Goal: Task Accomplishment & Management: Manage account settings

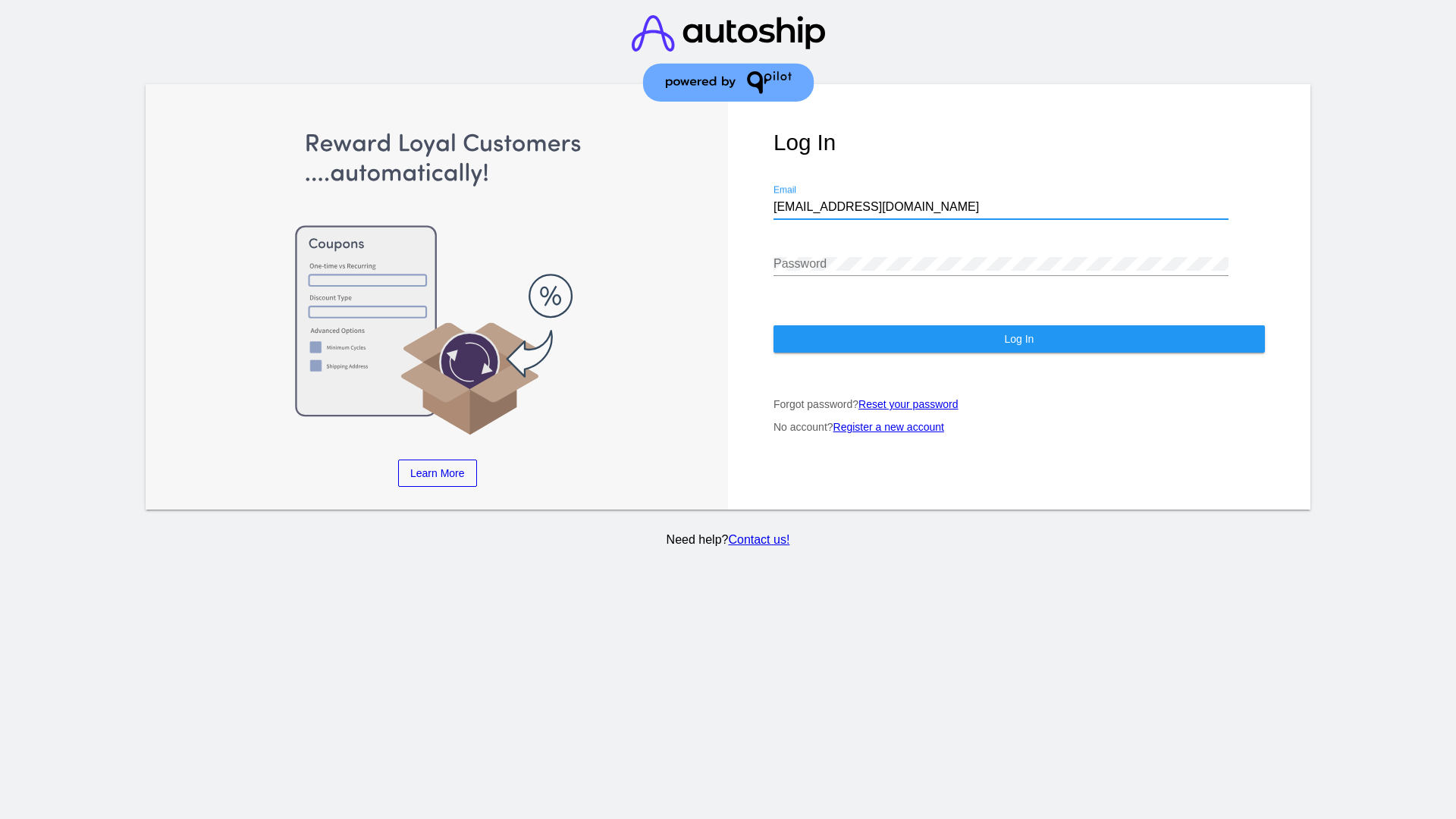
type input "jr@patternsinthecloud.com"
click at [1018, 339] on span "Log In" at bounding box center [1018, 339] width 29 height 12
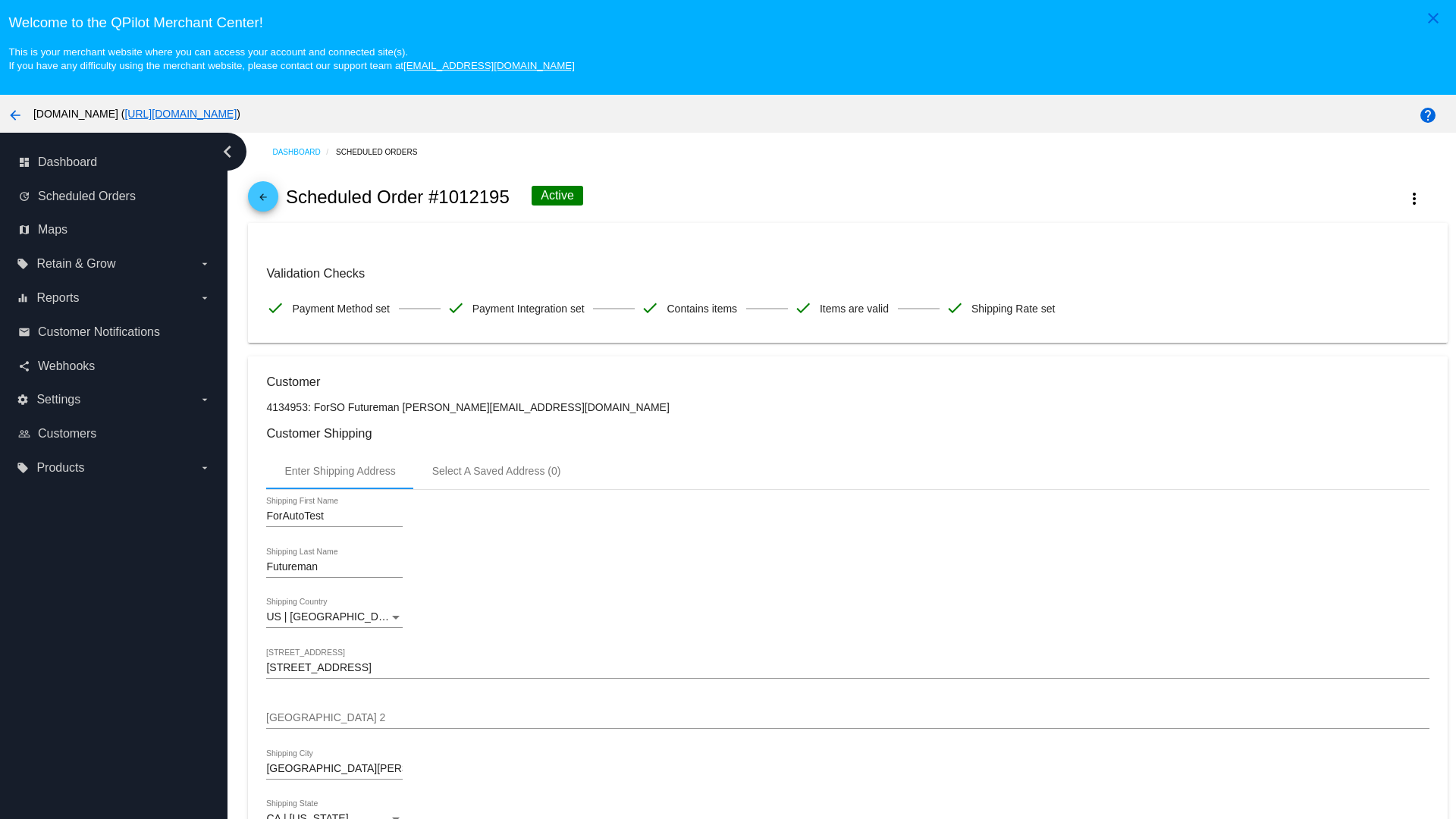
scroll to position [441, 0]
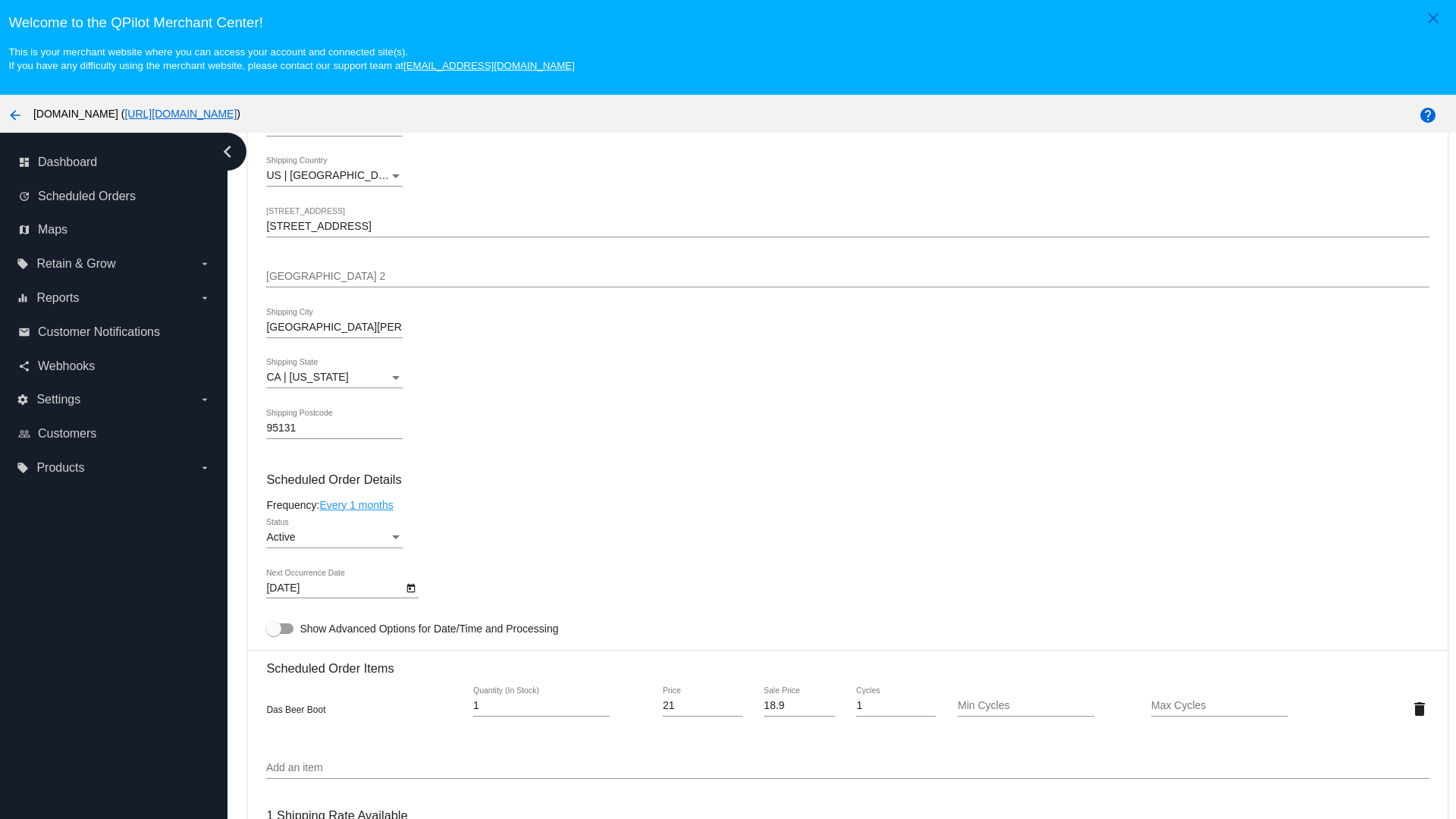
click at [358, 504] on link "Every 1 months" at bounding box center [356, 505] width 73 height 12
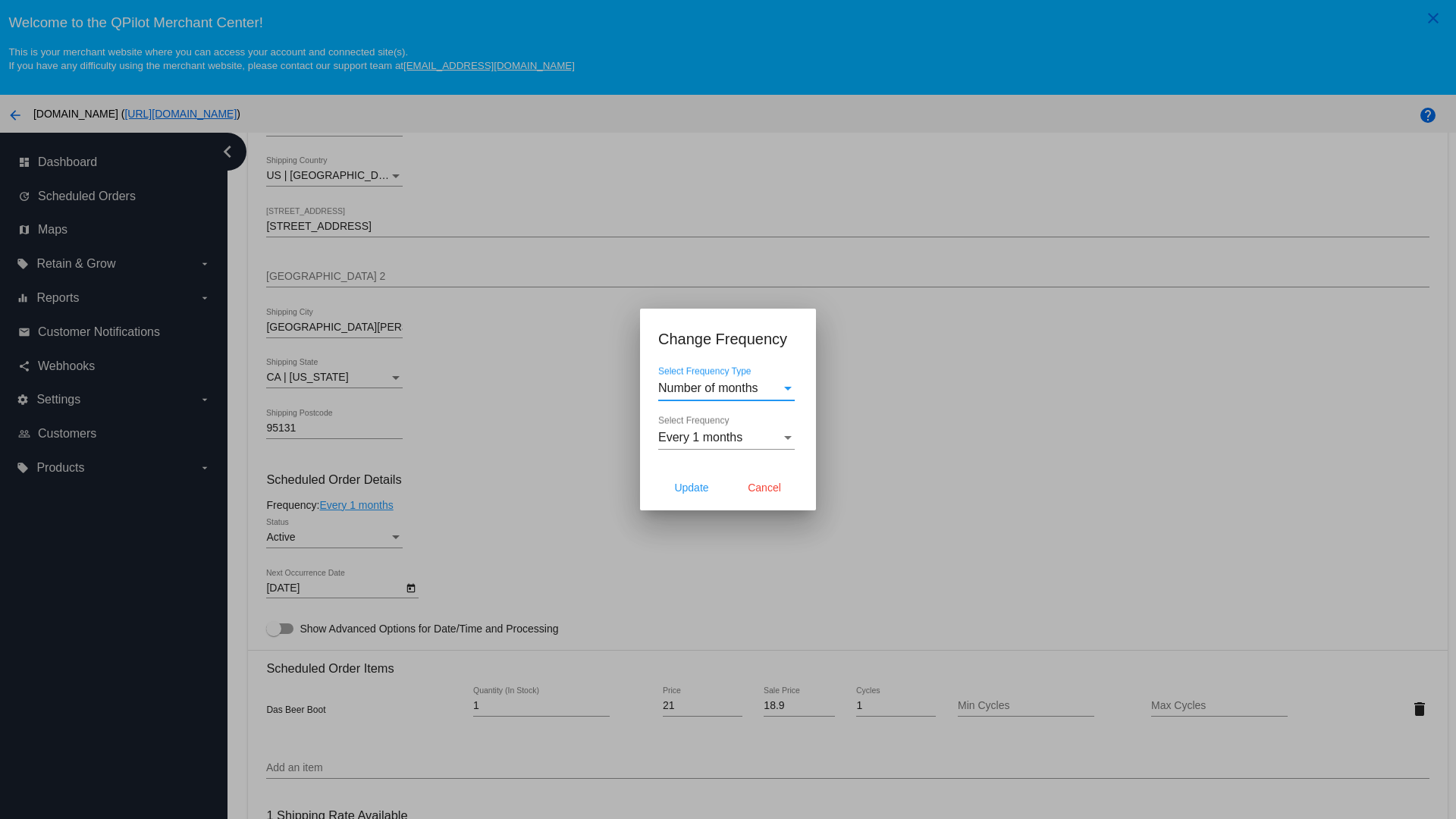
click at [726, 438] on span "Every 1 months" at bounding box center [700, 437] width 84 height 13
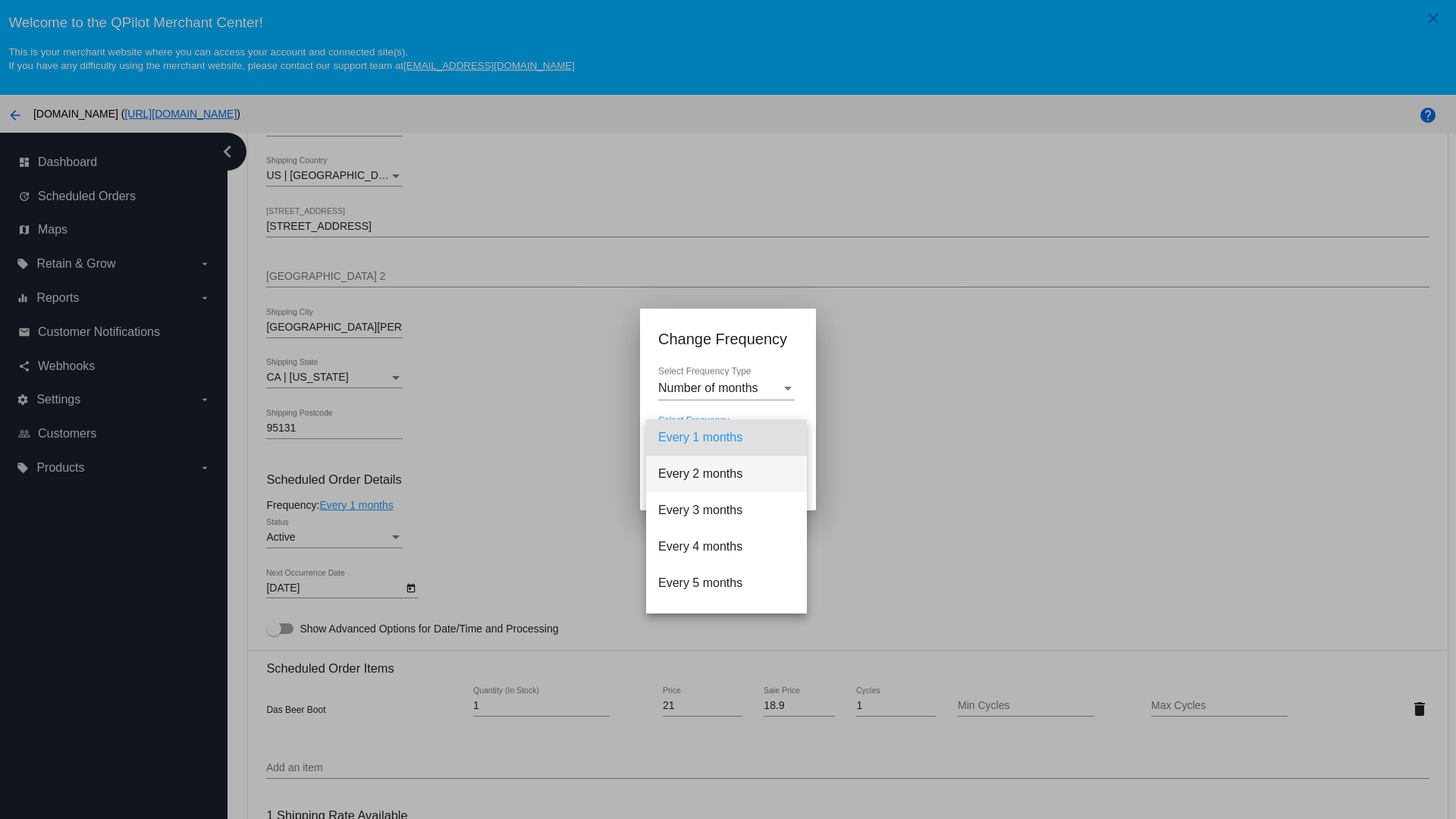
click at [726, 474] on span "Every 2 months" at bounding box center [726, 473] width 136 height 36
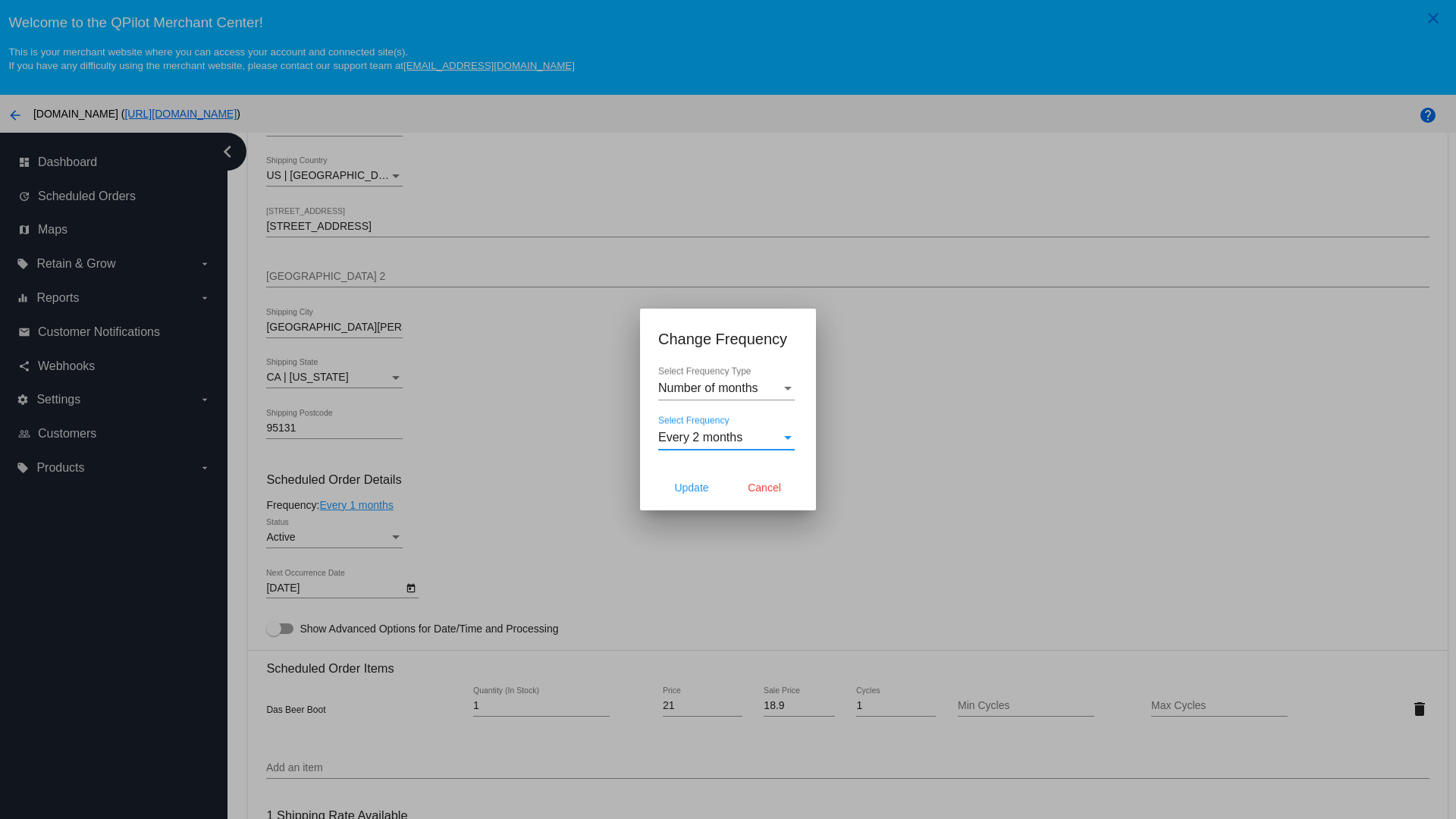
click at [764, 487] on span "Cancel" at bounding box center [764, 487] width 34 height 12
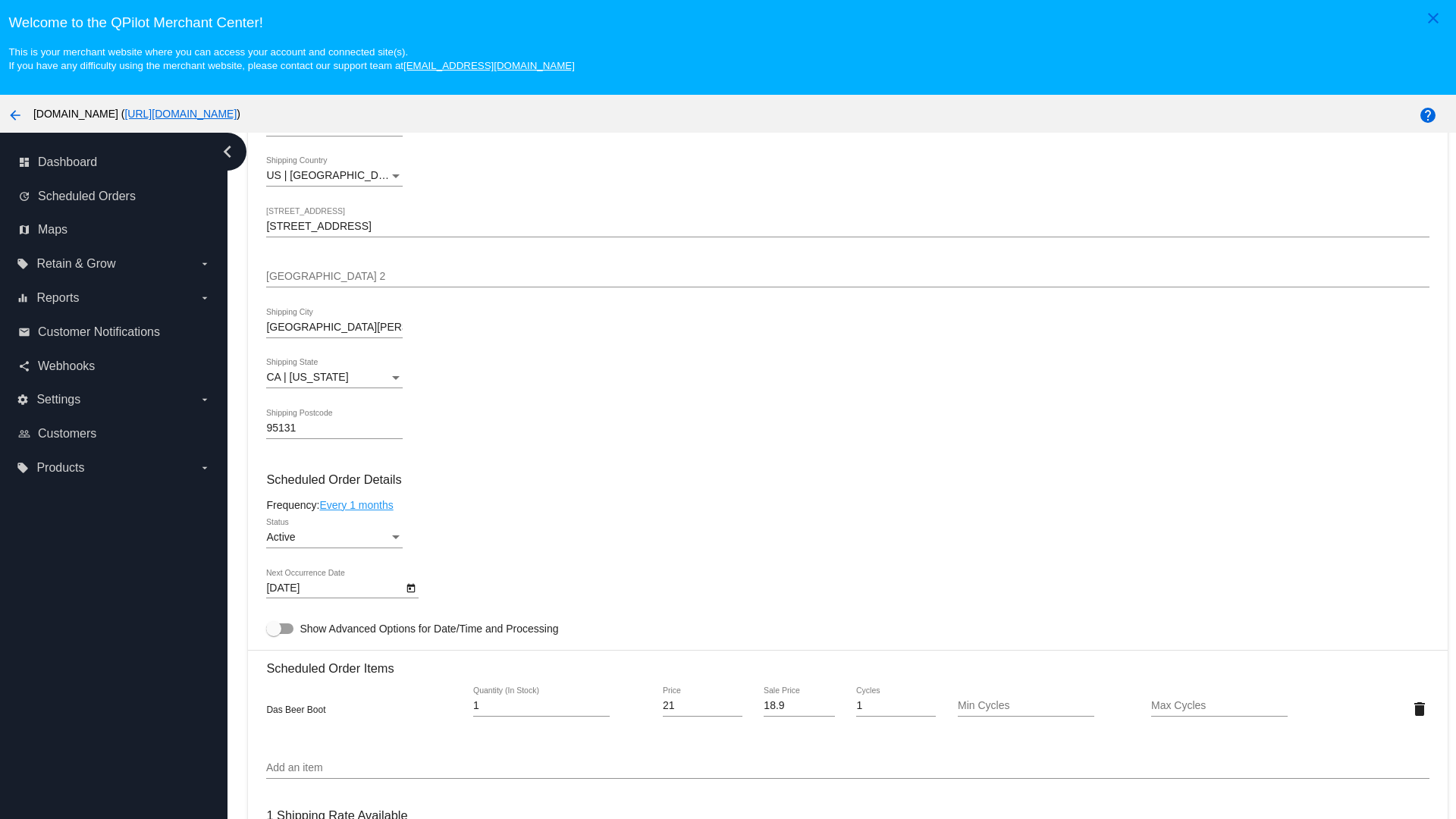
click at [358, 504] on link "Every 1 months" at bounding box center [356, 505] width 73 height 12
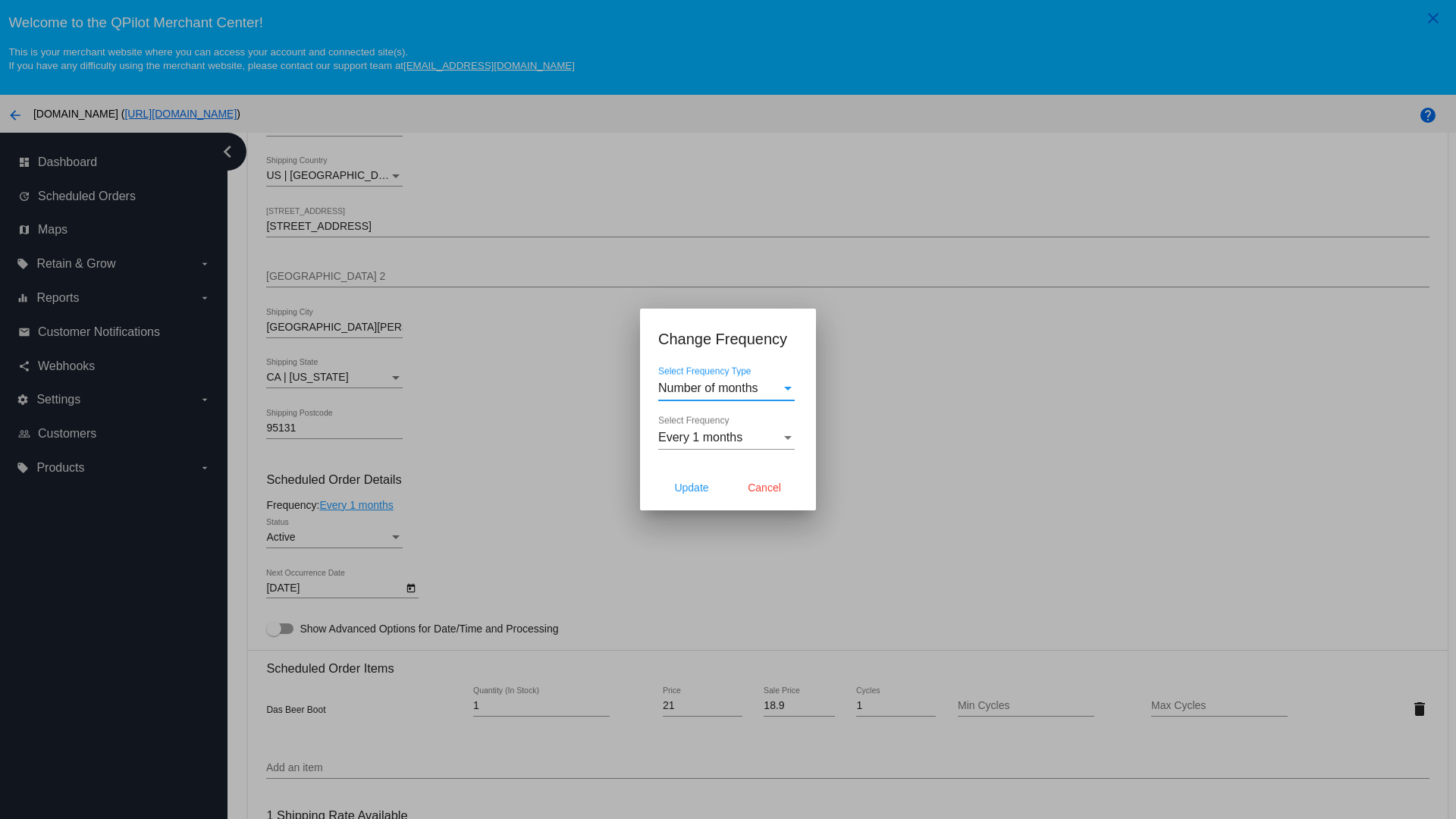
click at [726, 438] on span "Every 1 months" at bounding box center [700, 437] width 84 height 13
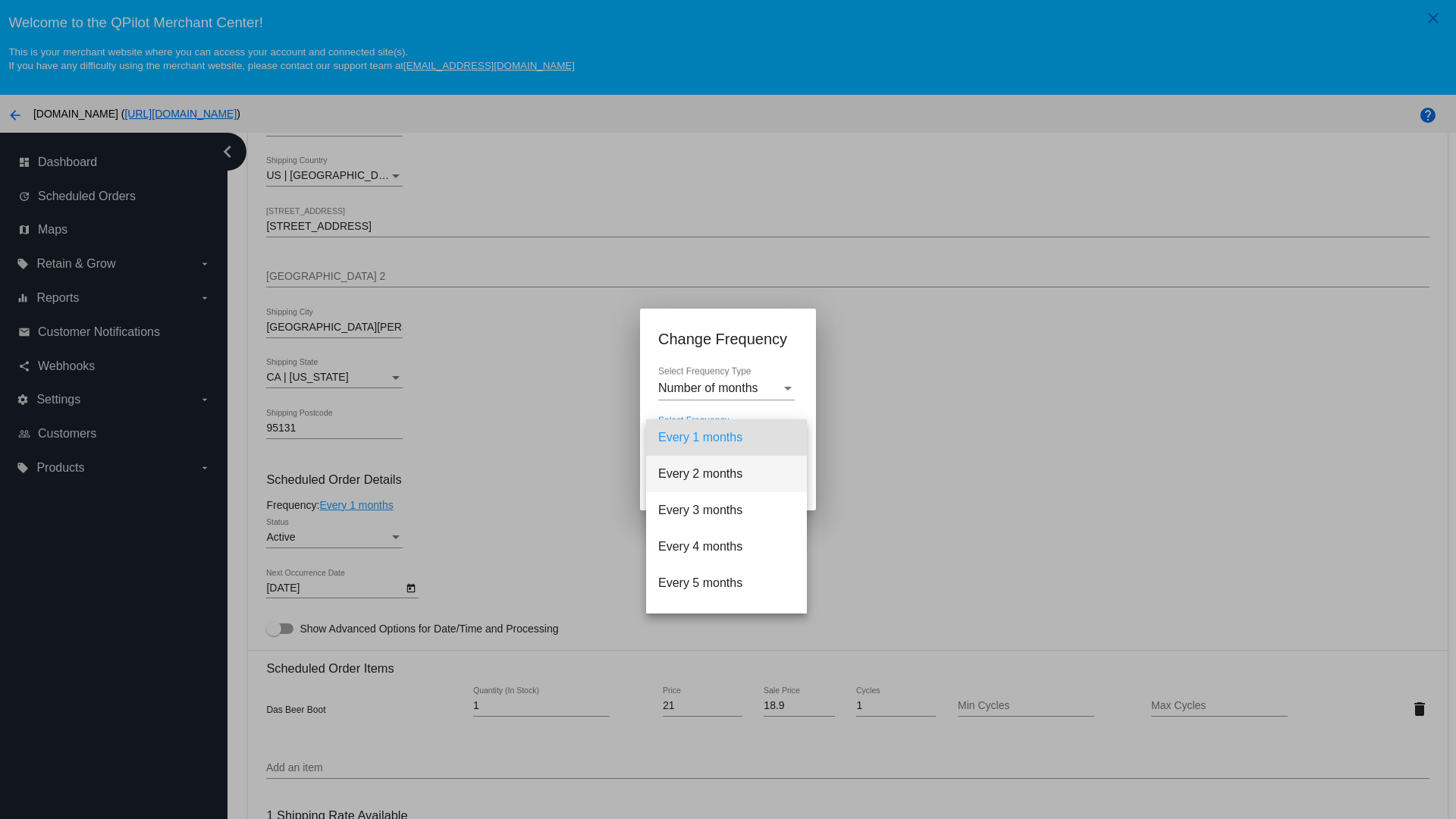
click at [726, 474] on span "Every 2 months" at bounding box center [726, 473] width 136 height 36
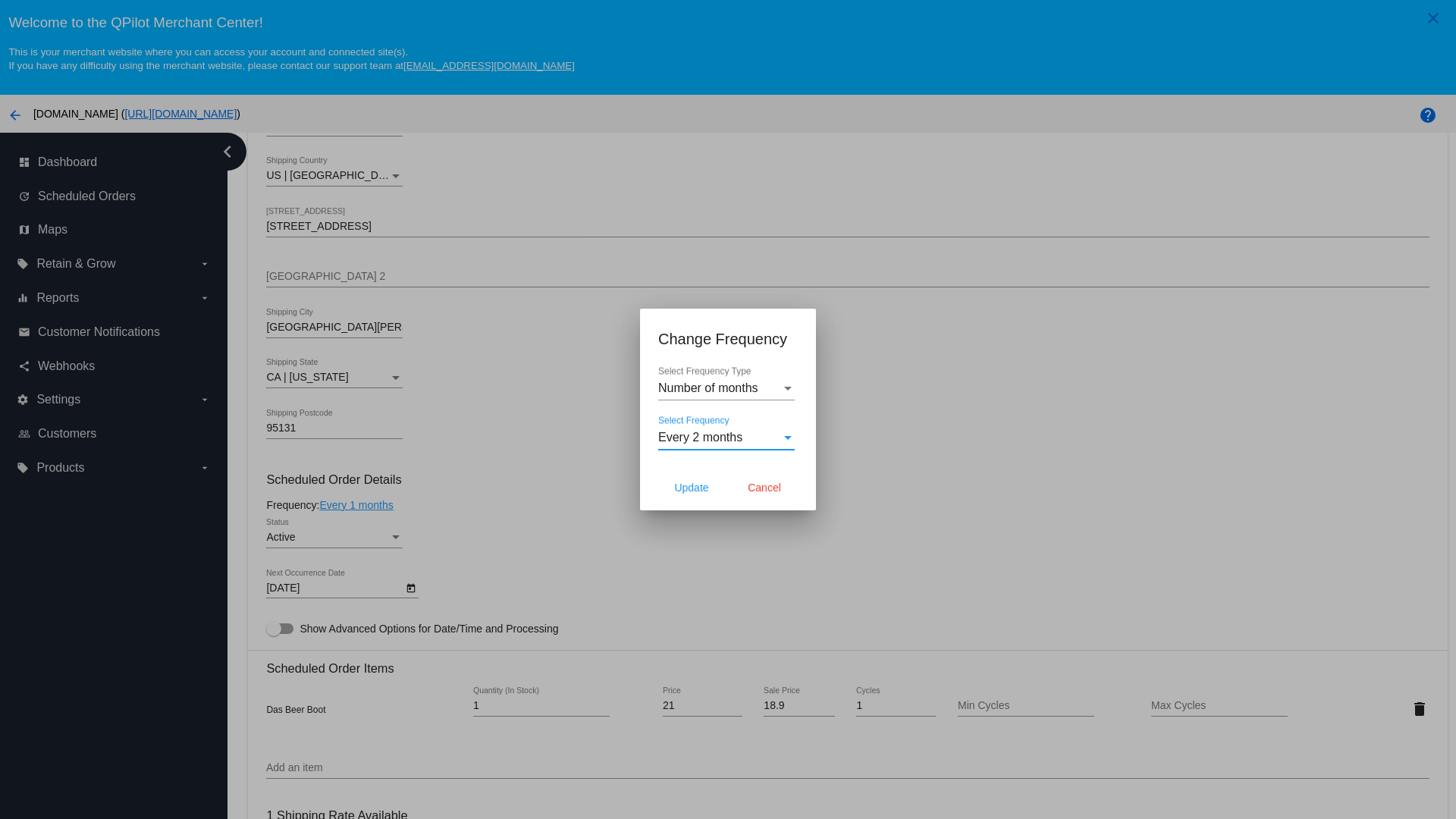
click at [692, 487] on span "Update" at bounding box center [691, 487] width 34 height 12
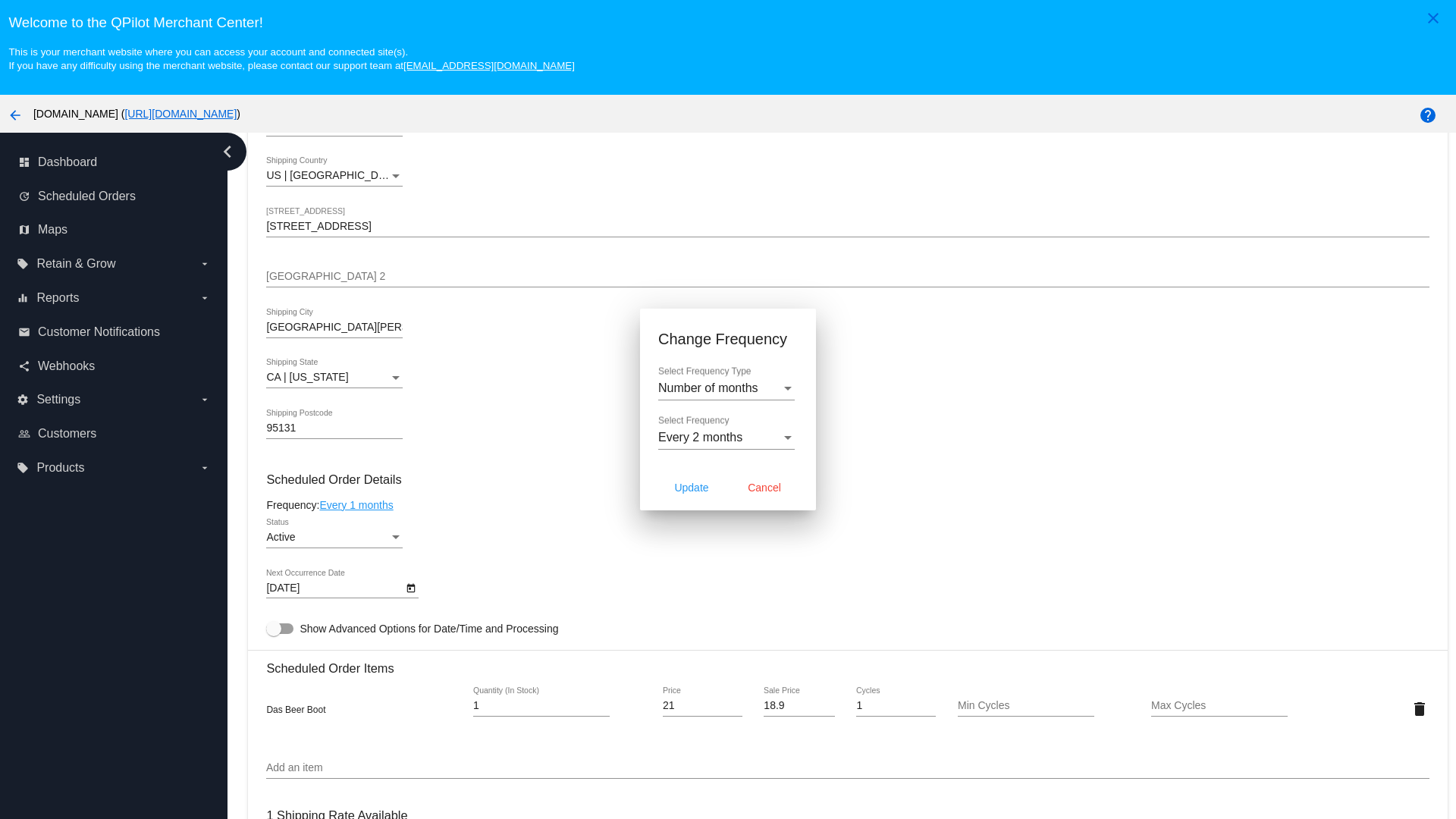
type input "[DATE]"
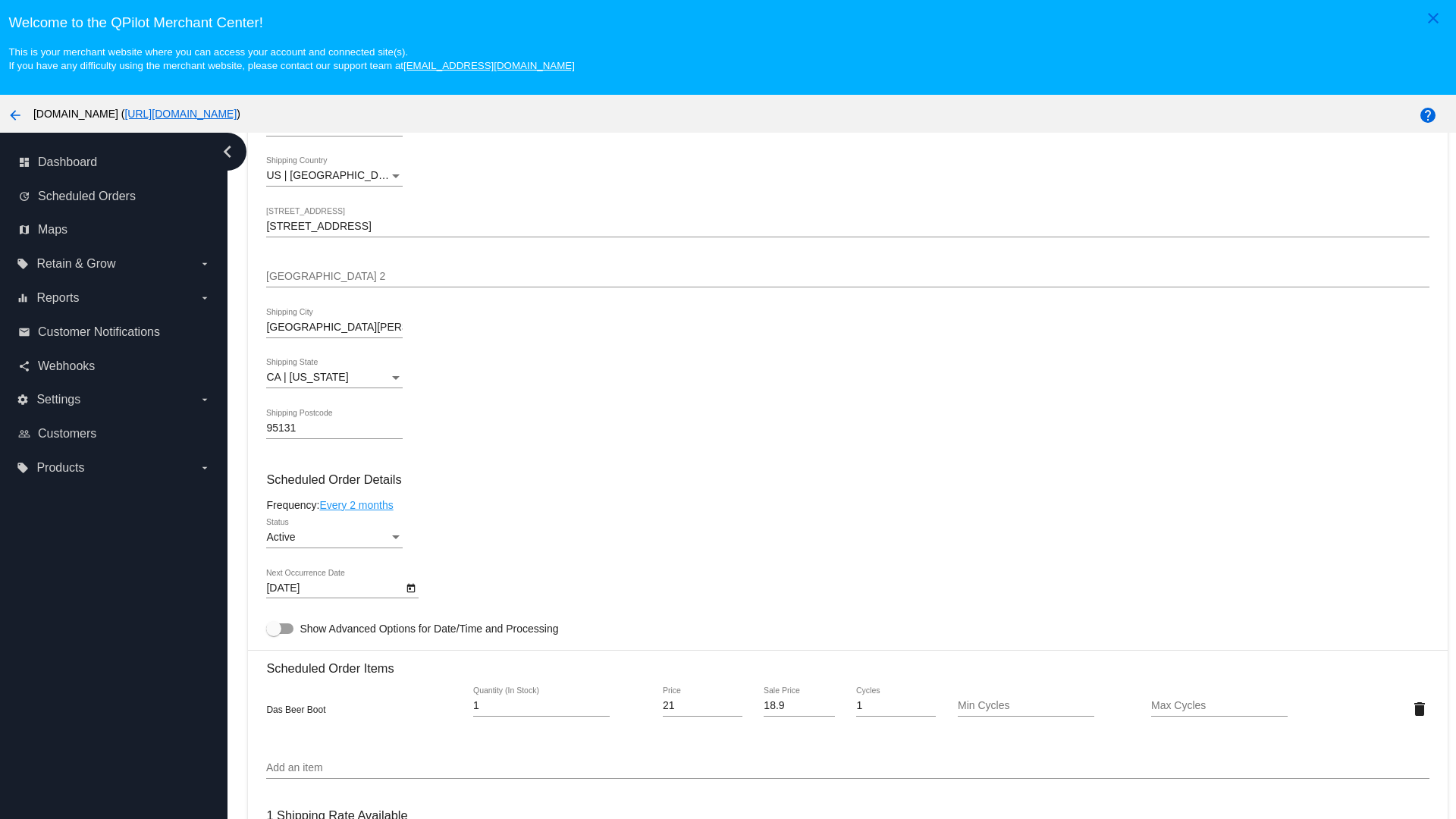
click at [358, 504] on link "Every 2 months" at bounding box center [356, 505] width 73 height 12
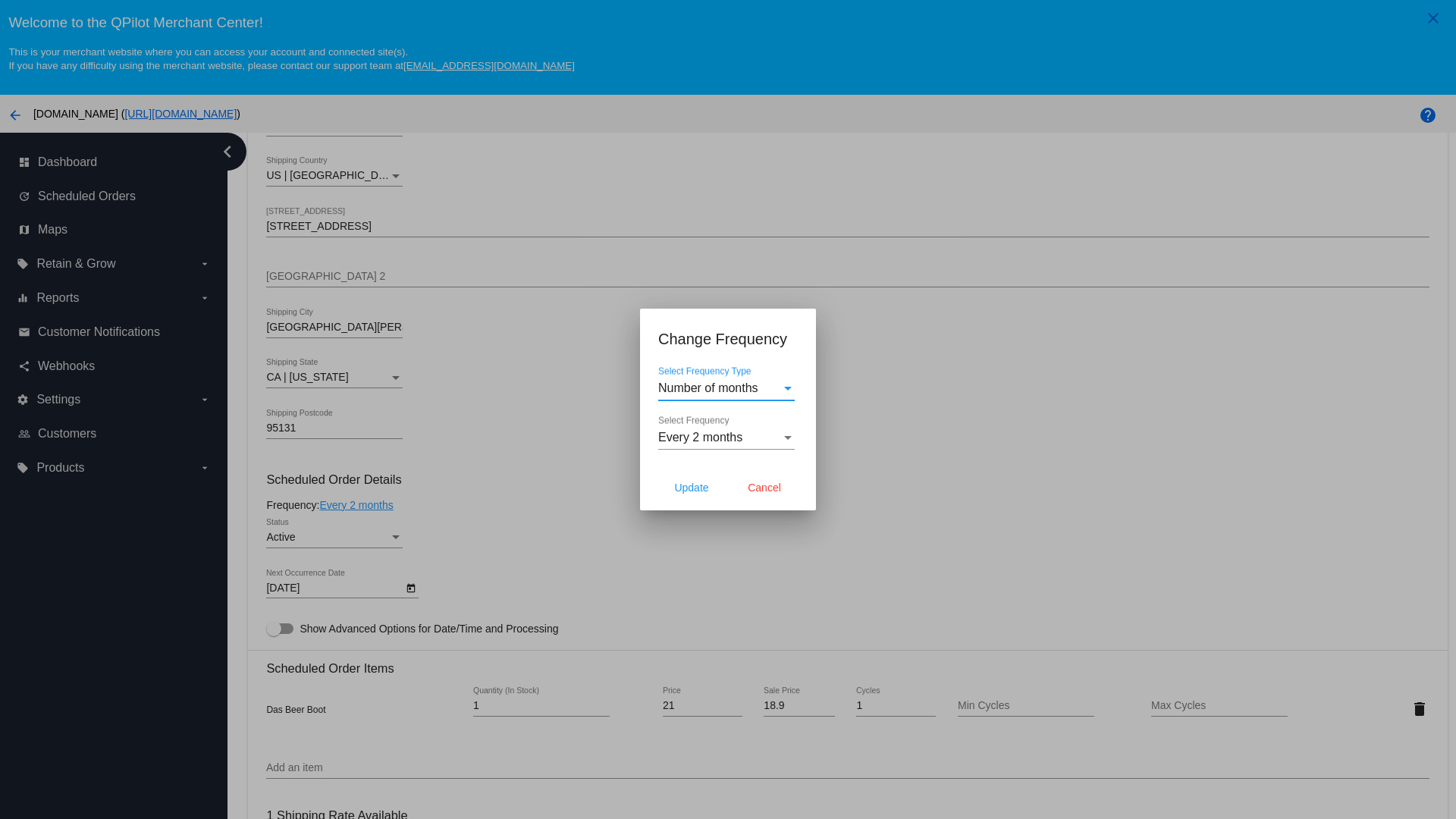
click at [726, 438] on span "Every 2 months" at bounding box center [700, 437] width 84 height 13
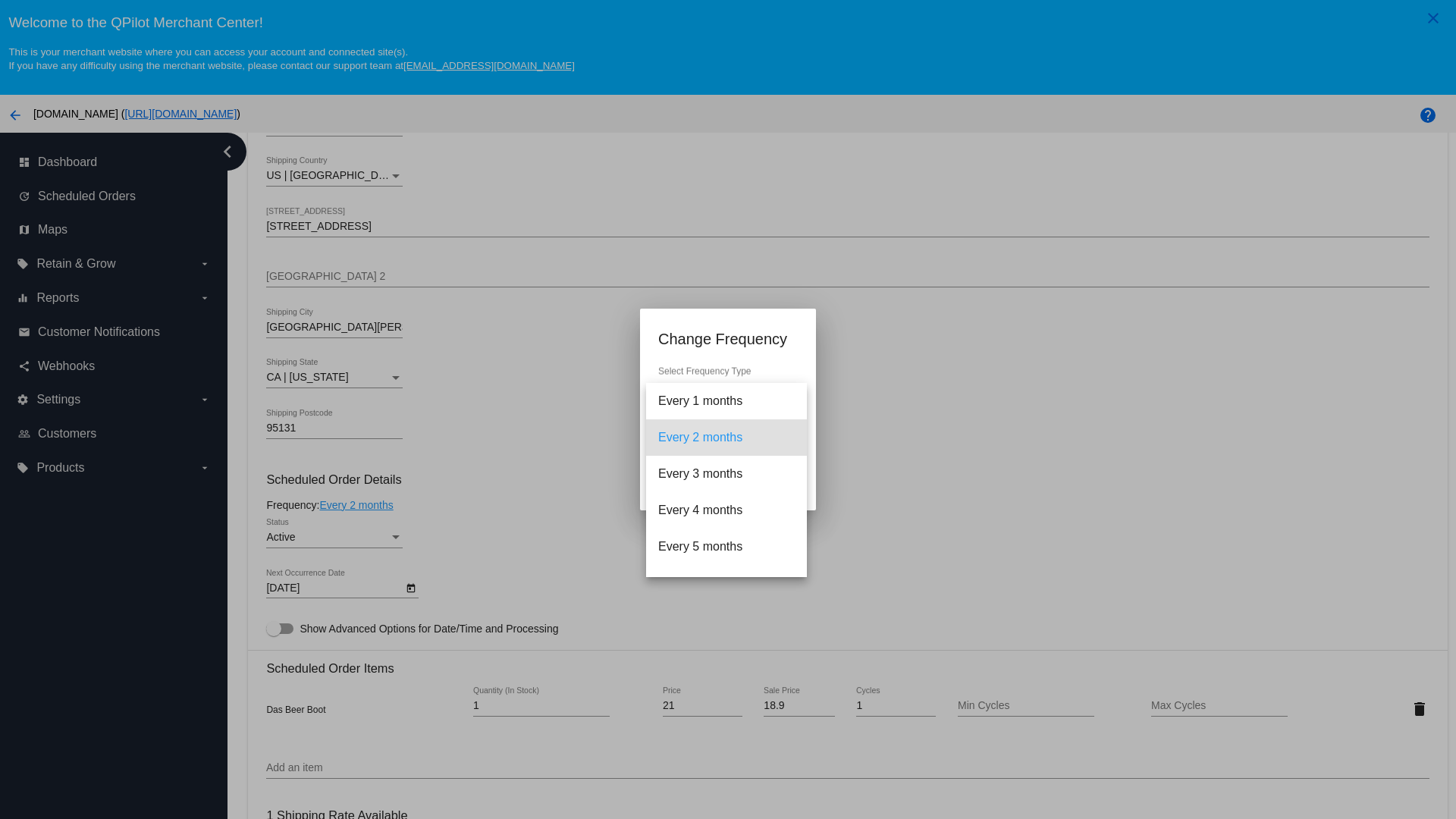
click at [726, 401] on span "Every 1 months" at bounding box center [726, 401] width 136 height 36
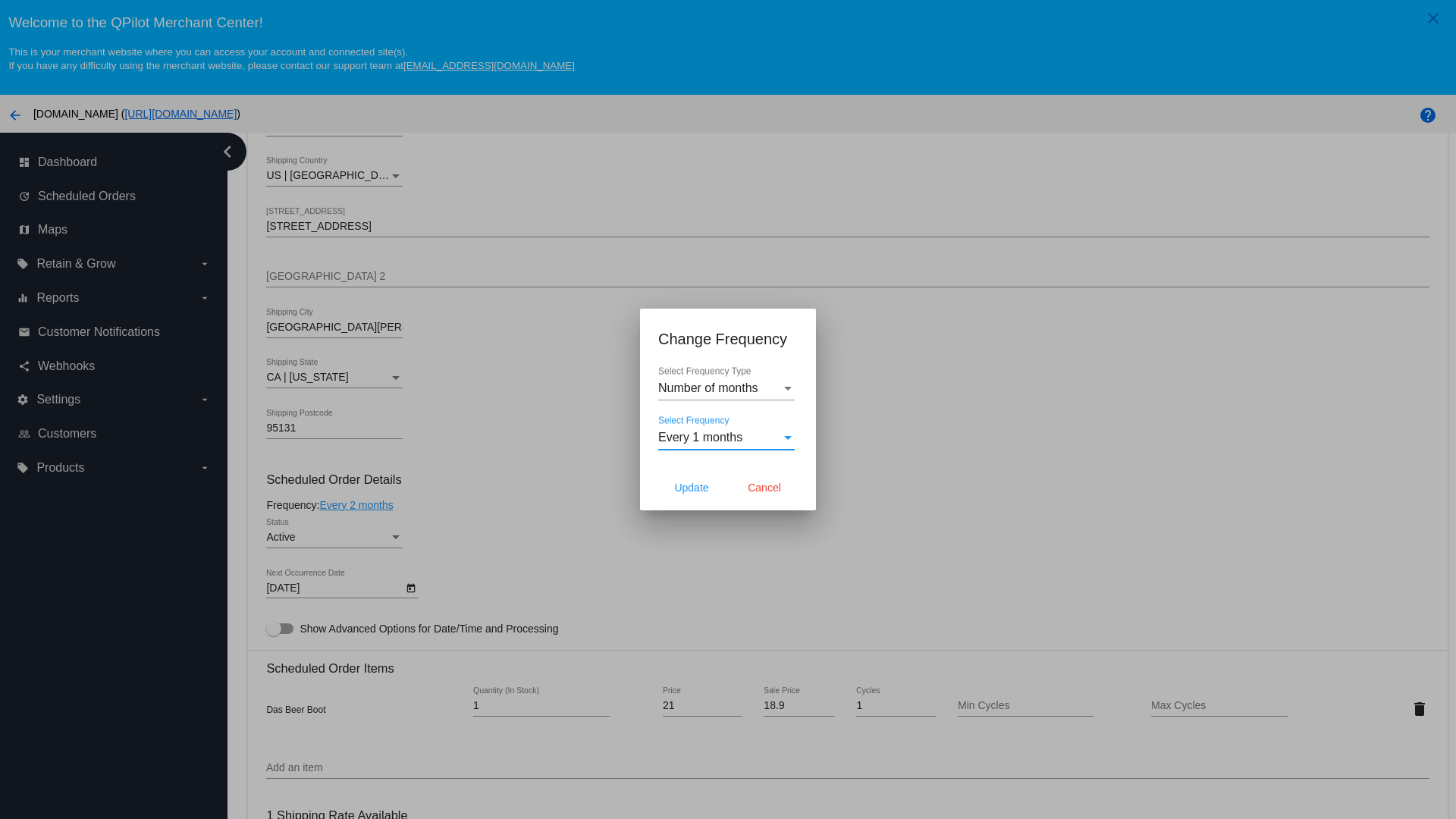
click at [455, 455] on div at bounding box center [728, 410] width 1456 height 819
